Goal: Transaction & Acquisition: Purchase product/service

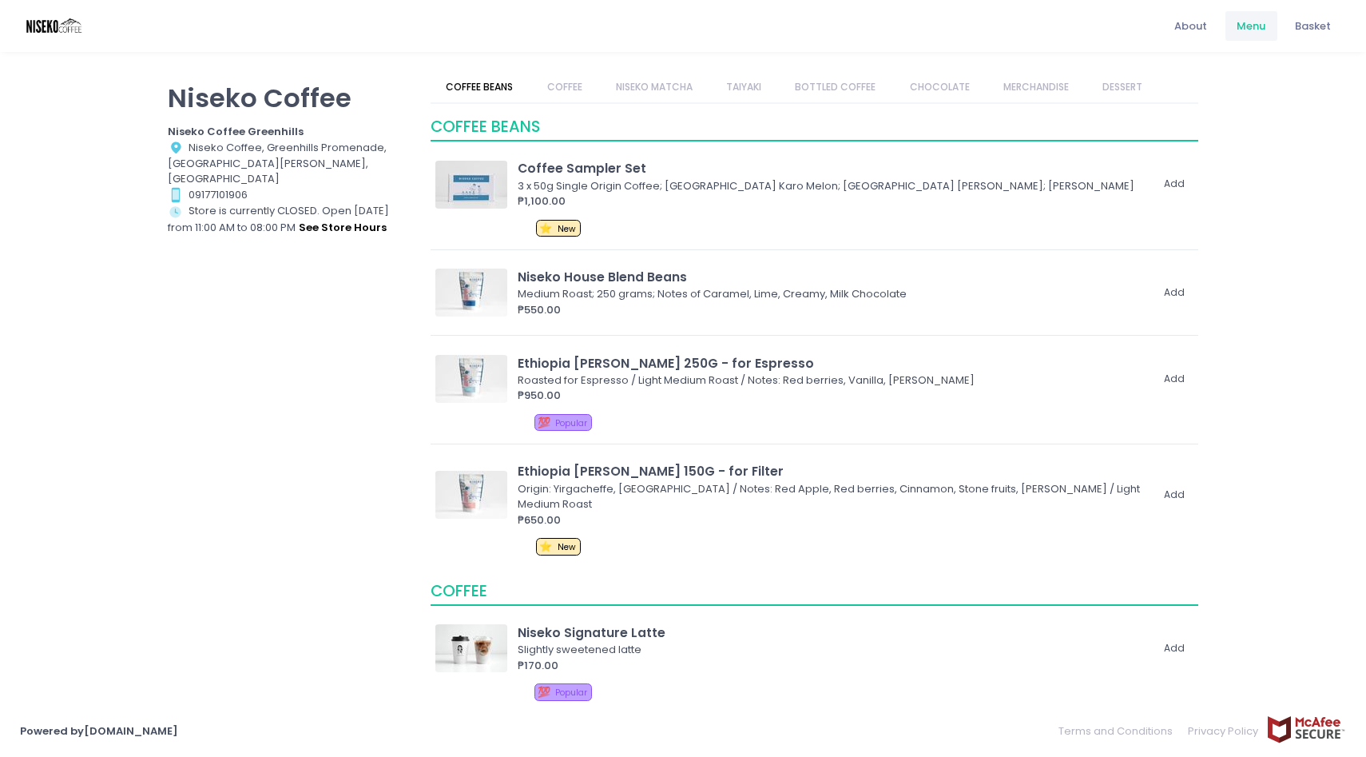
click at [651, 90] on link "NISEKO MATCHA" at bounding box center [654, 87] width 108 height 30
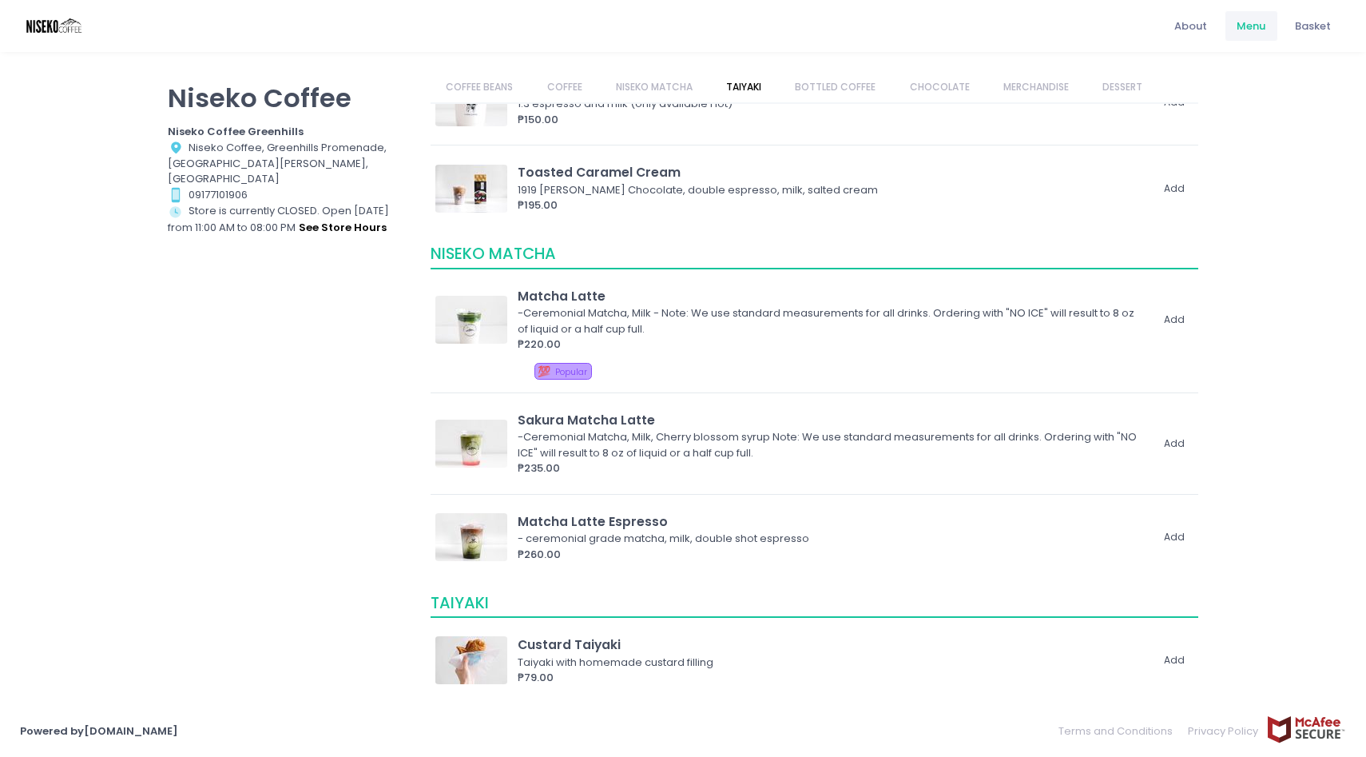
scroll to position [1202, 0]
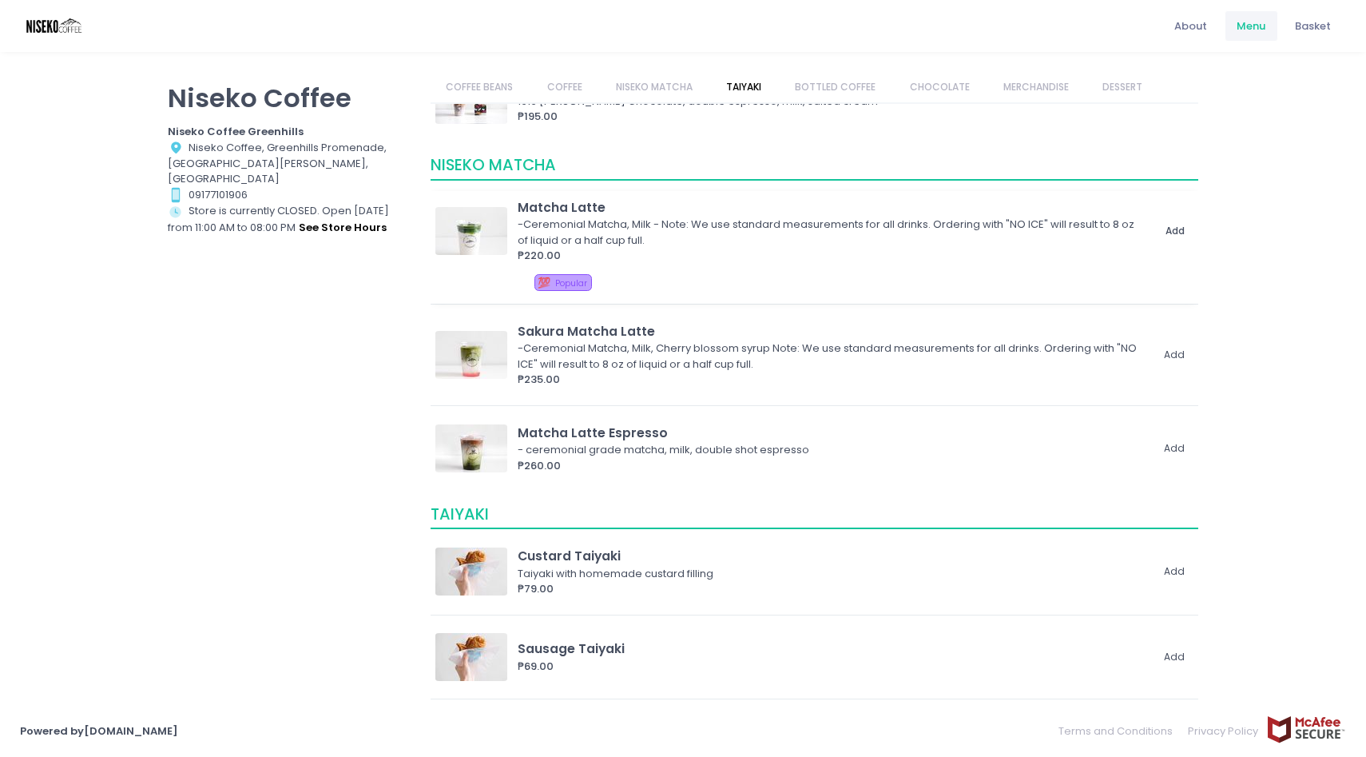
click at [1179, 229] on button "Add" at bounding box center [1175, 230] width 37 height 26
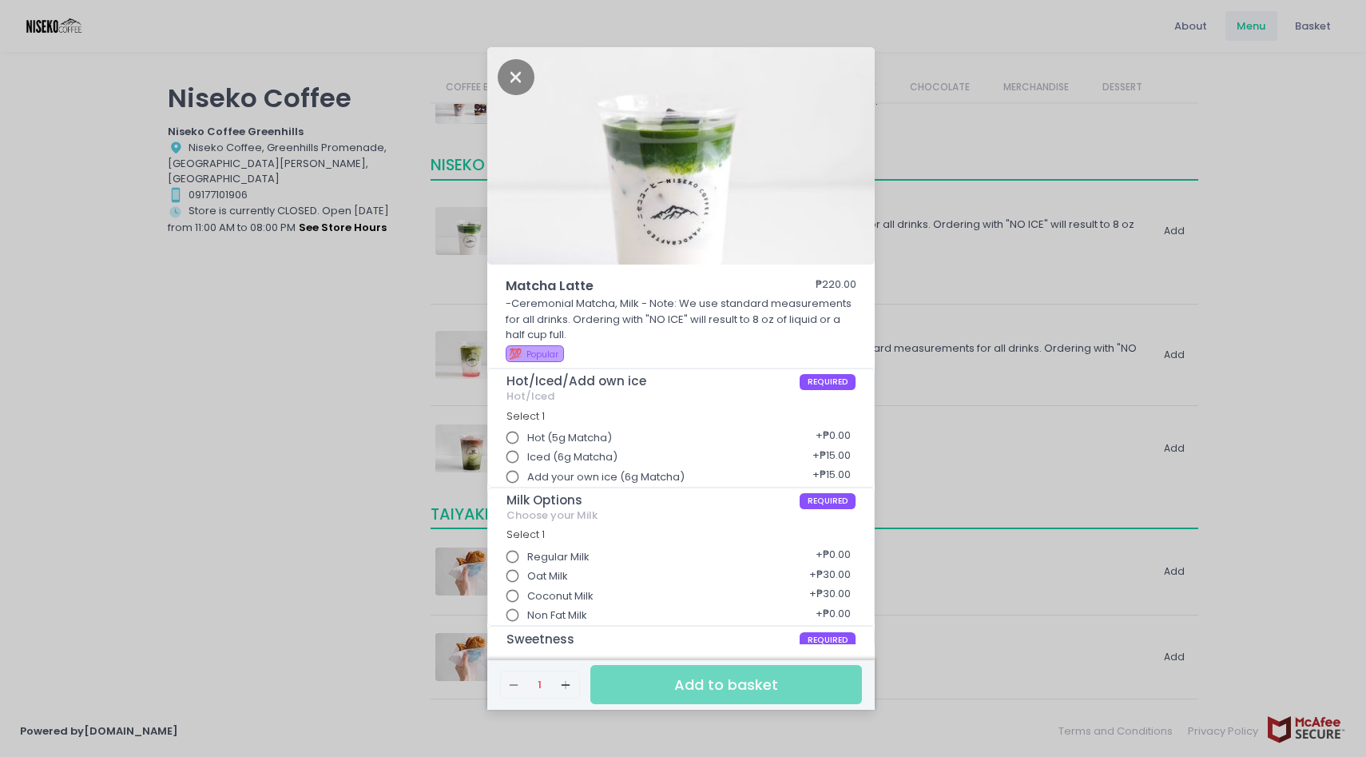
click at [539, 439] on span "Hot (5g Matcha)" at bounding box center [569, 438] width 85 height 16
click at [528, 439] on input "Hot (5g Matcha)" at bounding box center [513, 438] width 30 height 30
radio input "true"
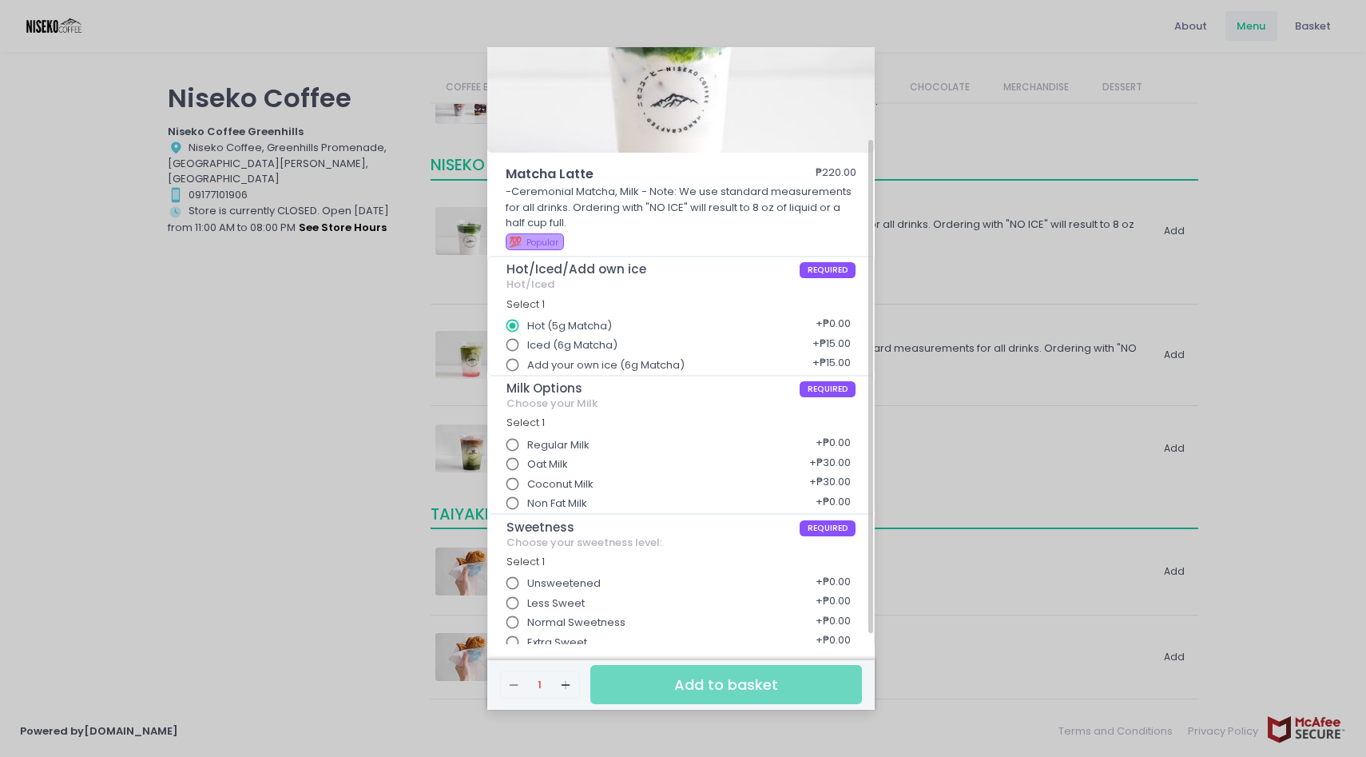
scroll to position [113, 0]
click at [559, 476] on span "Coconut Milk" at bounding box center [560, 483] width 66 height 16
click at [528, 476] on input "Coconut Milk" at bounding box center [513, 483] width 30 height 30
radio input "true"
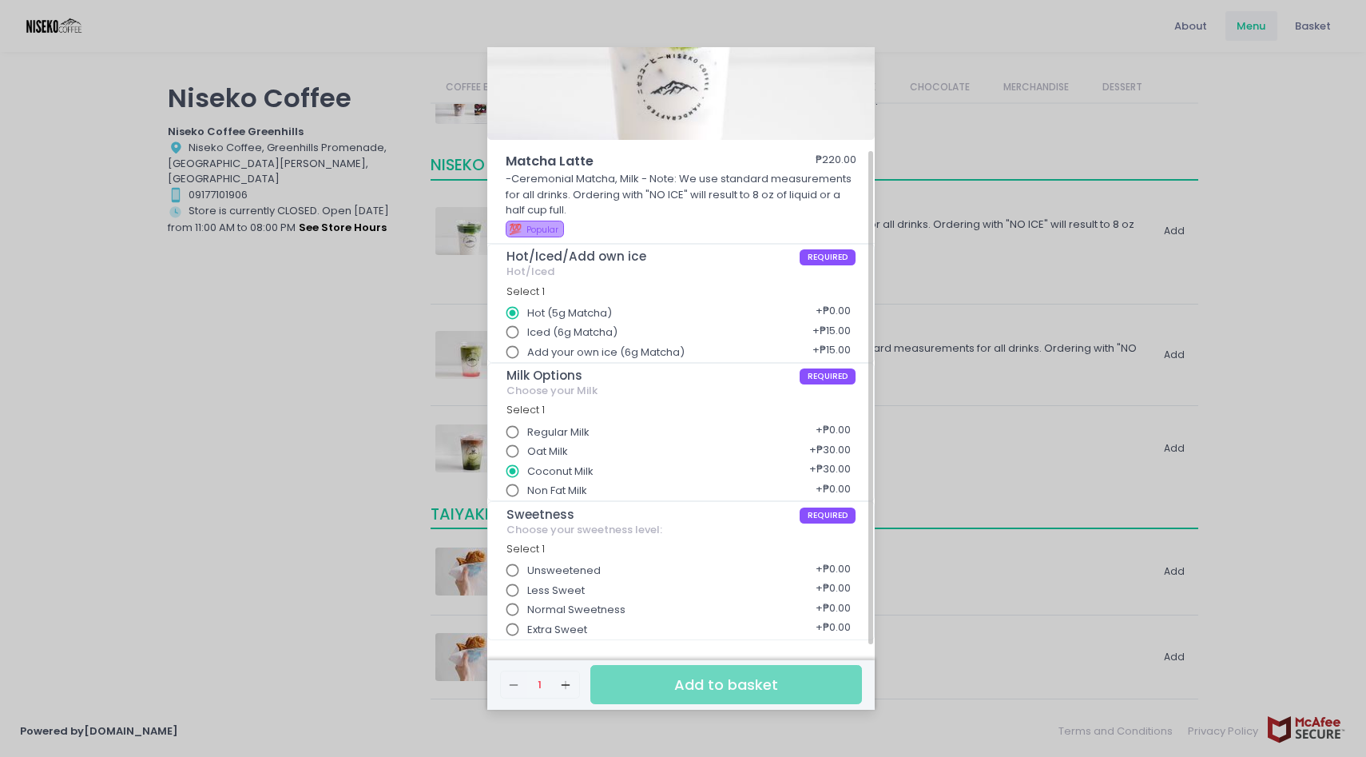
click at [581, 564] on span "Unsweetened" at bounding box center [564, 571] width 74 height 16
click at [528, 564] on input "Unsweetened" at bounding box center [513, 570] width 30 height 30
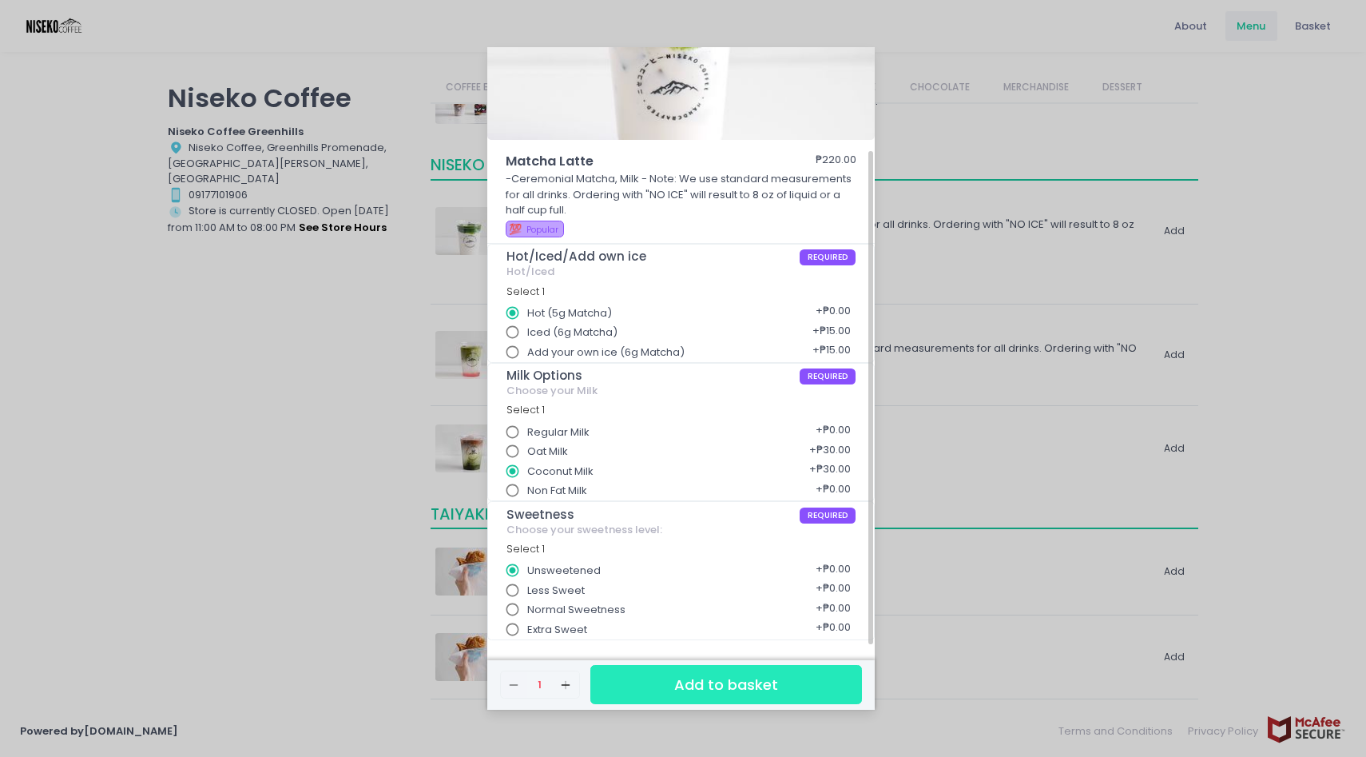
click at [645, 688] on button "Add to basket" at bounding box center [726, 684] width 272 height 39
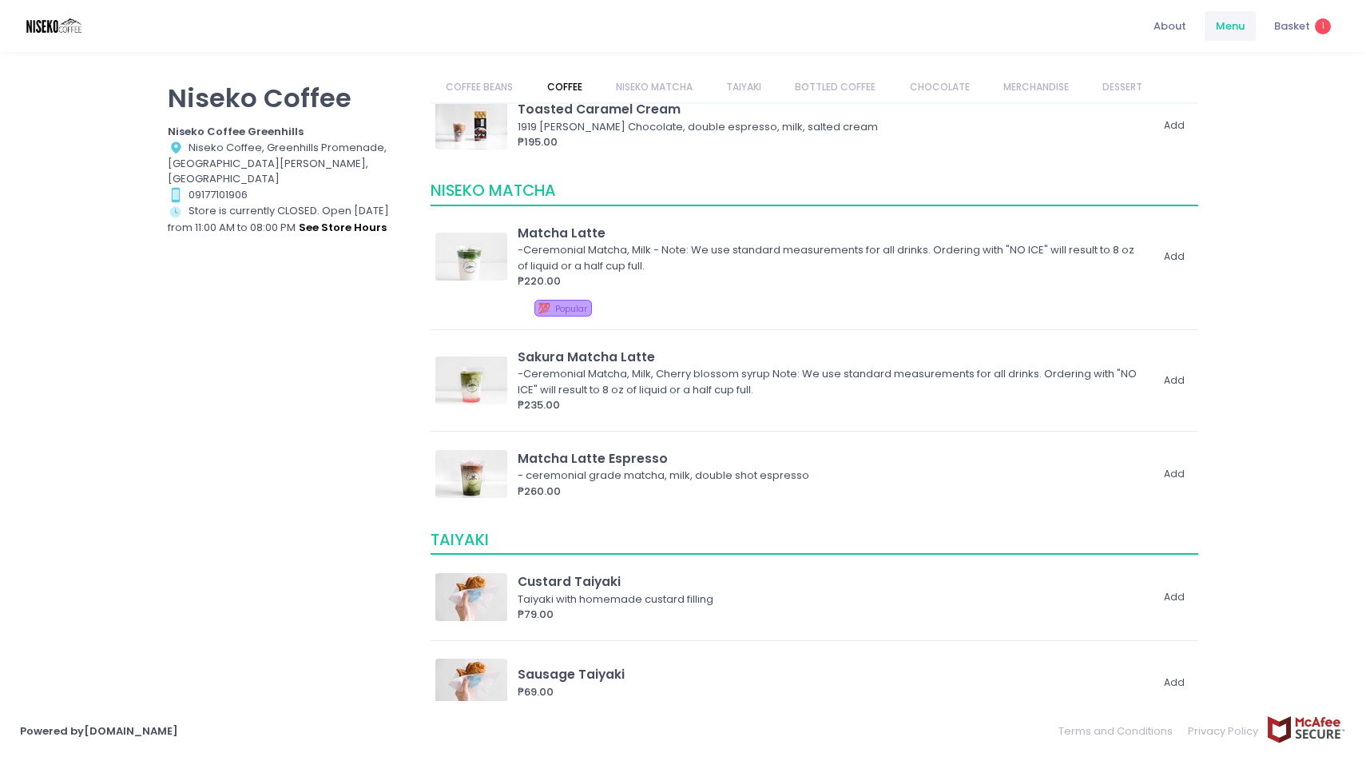
scroll to position [1172, 0]
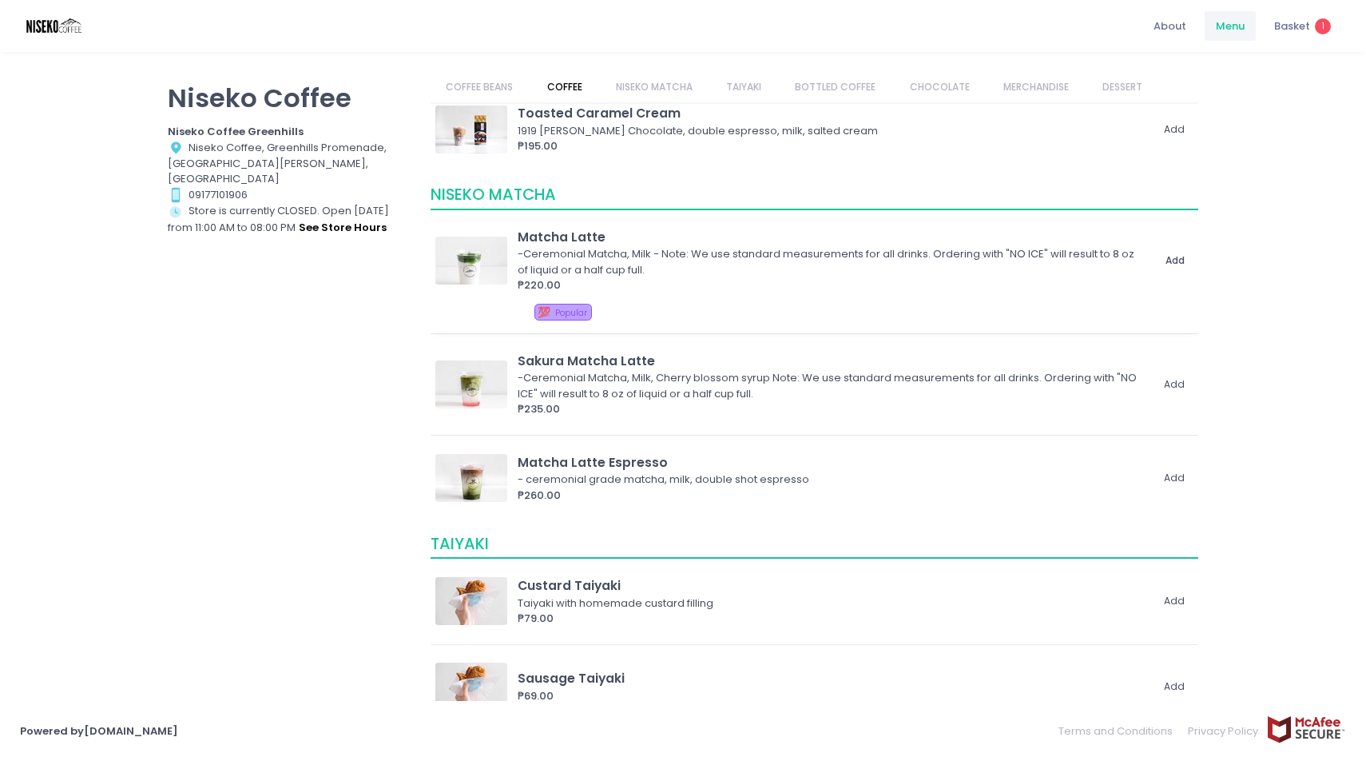
click at [1171, 256] on button "Add" at bounding box center [1175, 260] width 37 height 26
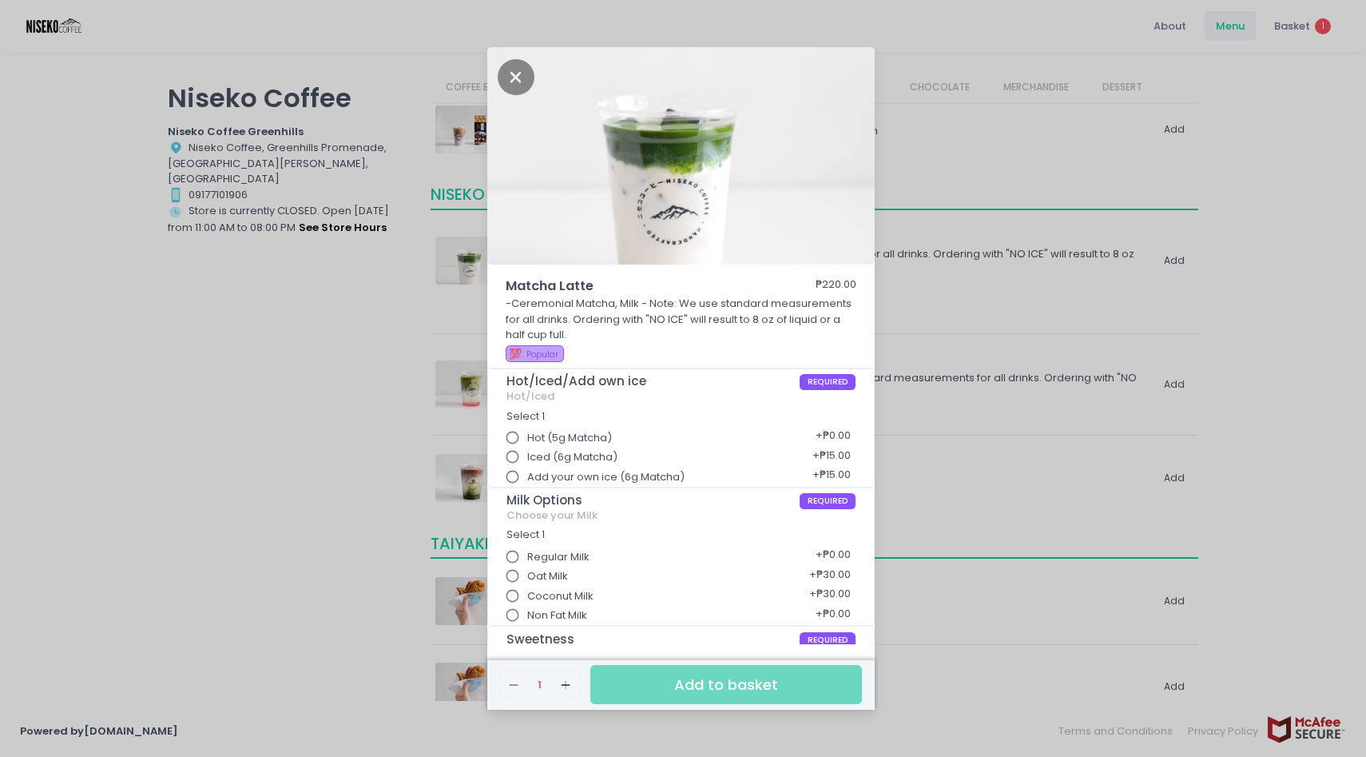
click at [562, 433] on span "Hot (5g Matcha)" at bounding box center [569, 438] width 85 height 16
click at [528, 433] on input "Hot (5g Matcha)" at bounding box center [513, 438] width 30 height 30
radio input "true"
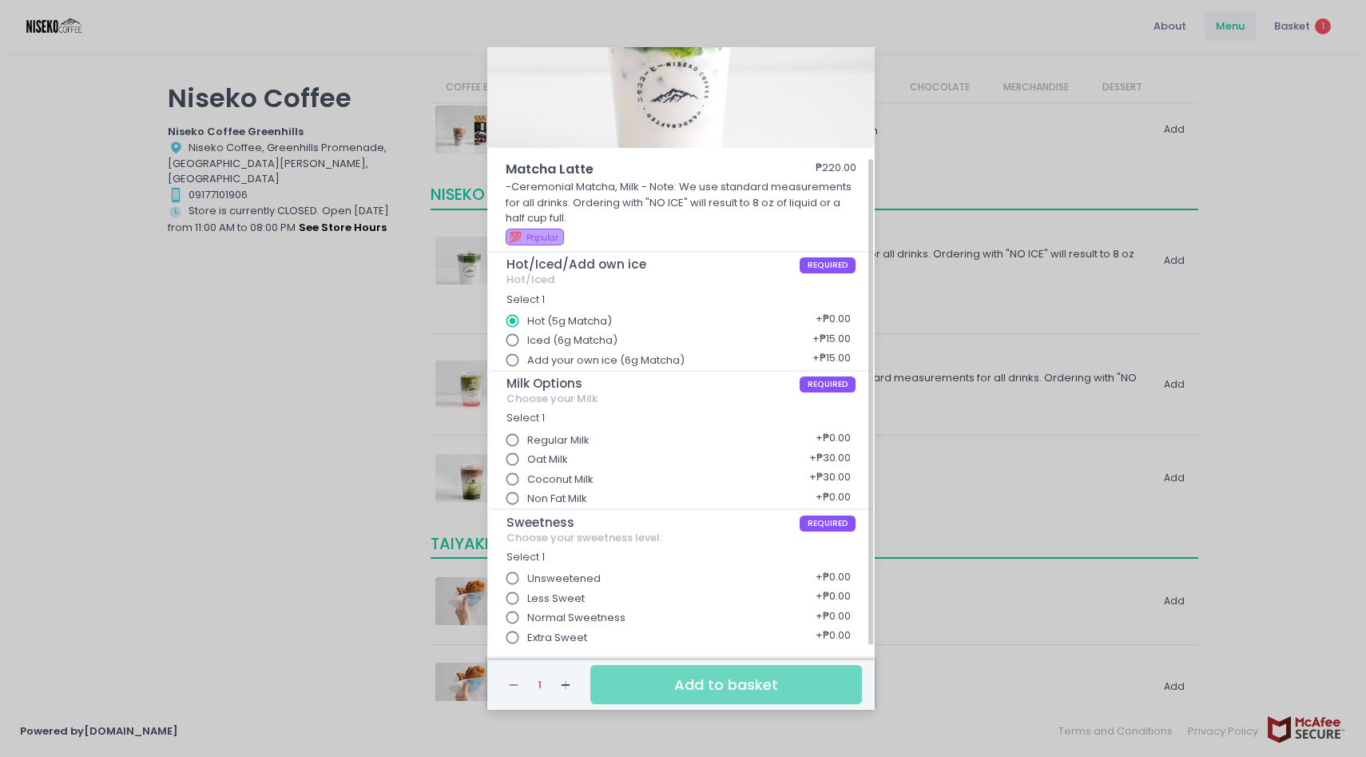
scroll to position [125, 0]
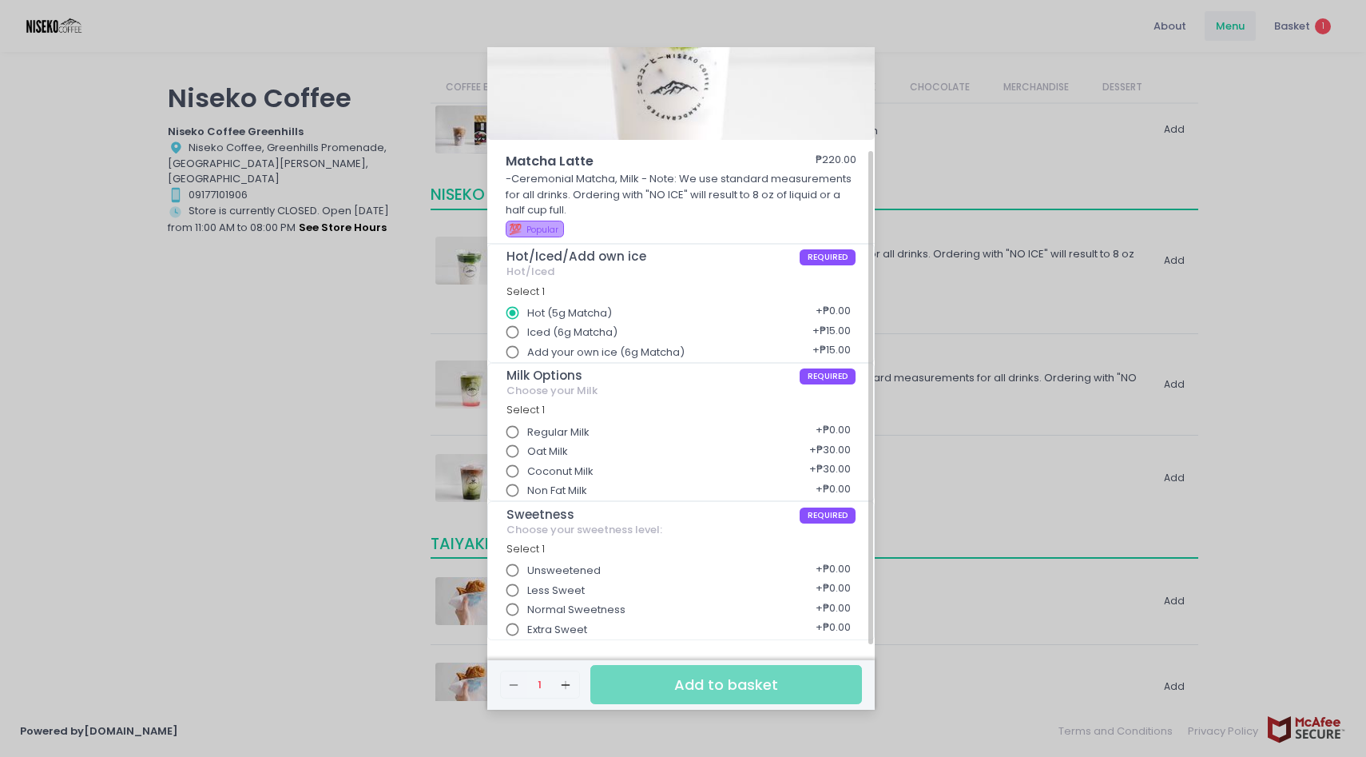
click at [561, 465] on span "Coconut Milk" at bounding box center [560, 471] width 66 height 16
click at [528, 465] on input "Coconut Milk" at bounding box center [513, 471] width 30 height 30
radio input "true"
